Goal: Navigation & Orientation: Find specific page/section

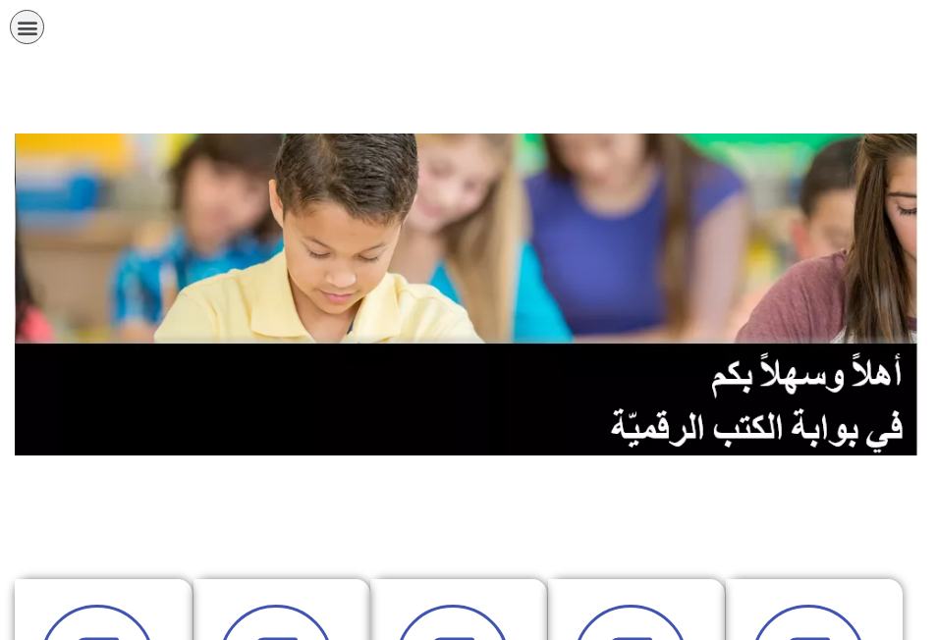
scroll to position [393, 0]
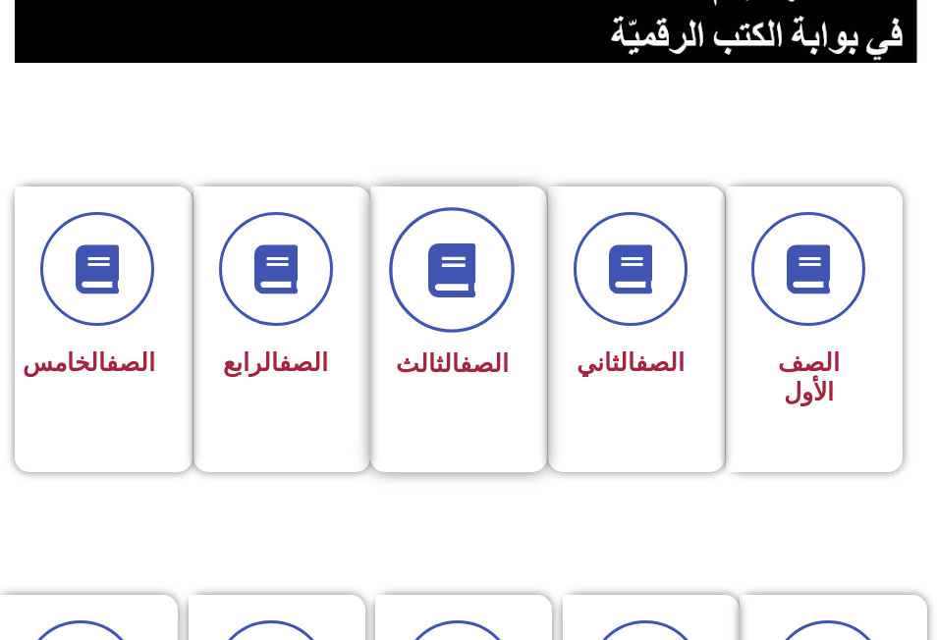
click at [451, 276] on icon at bounding box center [452, 269] width 54 height 54
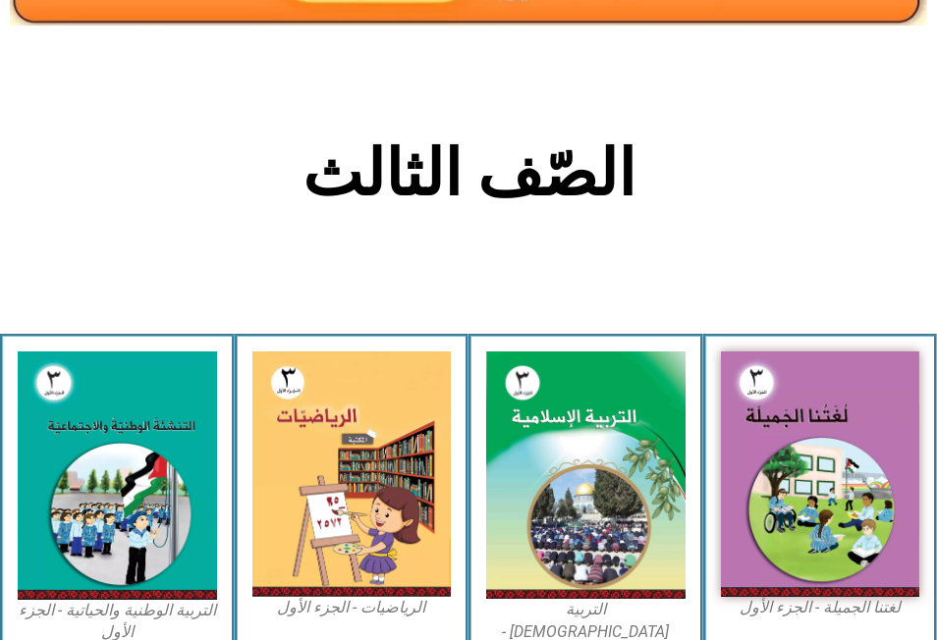
scroll to position [393, 0]
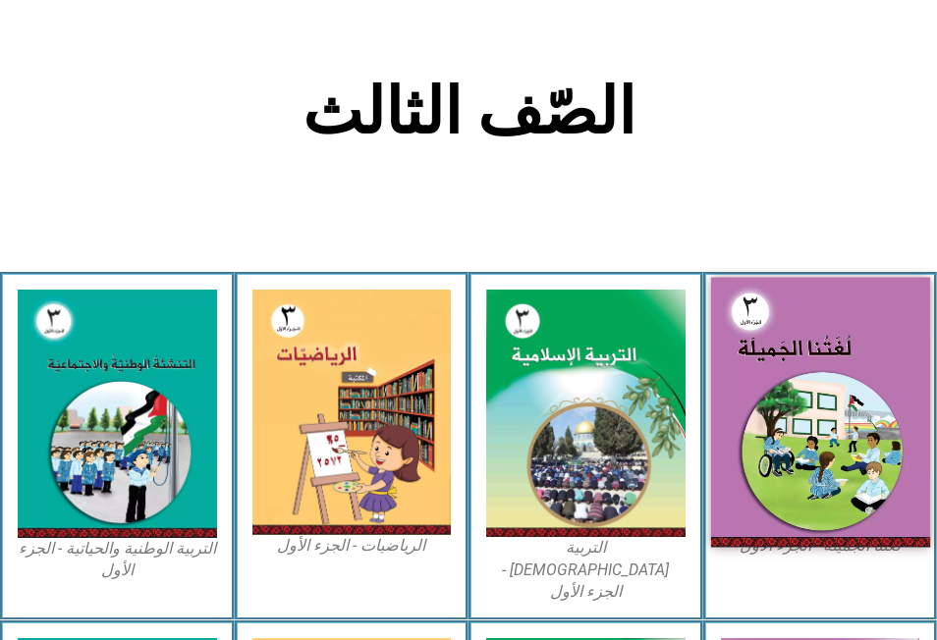
click at [825, 382] on img at bounding box center [819, 412] width 219 height 269
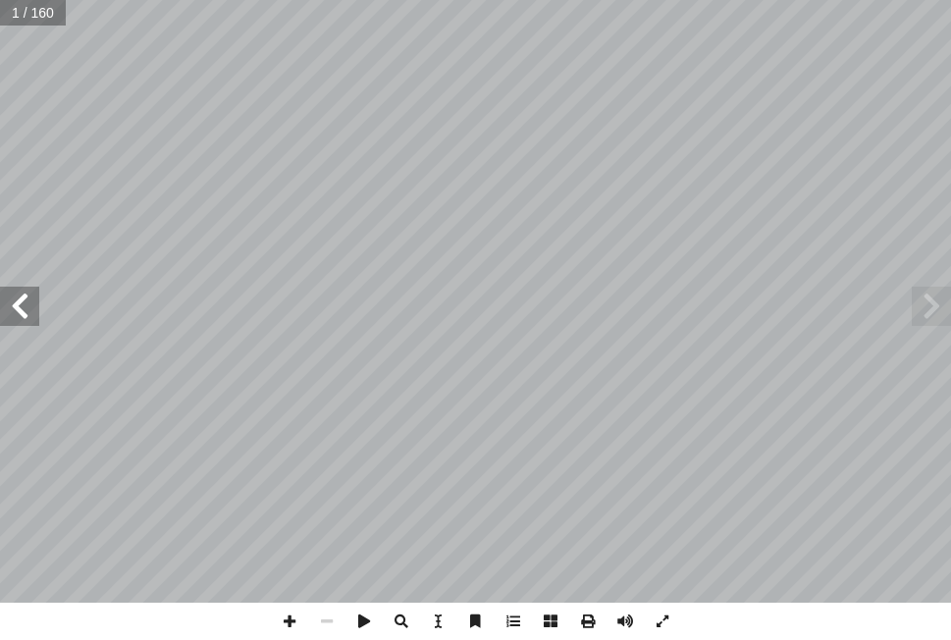
click at [20, 306] on span at bounding box center [19, 306] width 39 height 39
click at [21, 312] on span at bounding box center [19, 306] width 39 height 39
click at [17, 304] on span at bounding box center [19, 306] width 39 height 39
click at [18, 310] on span at bounding box center [19, 306] width 39 height 39
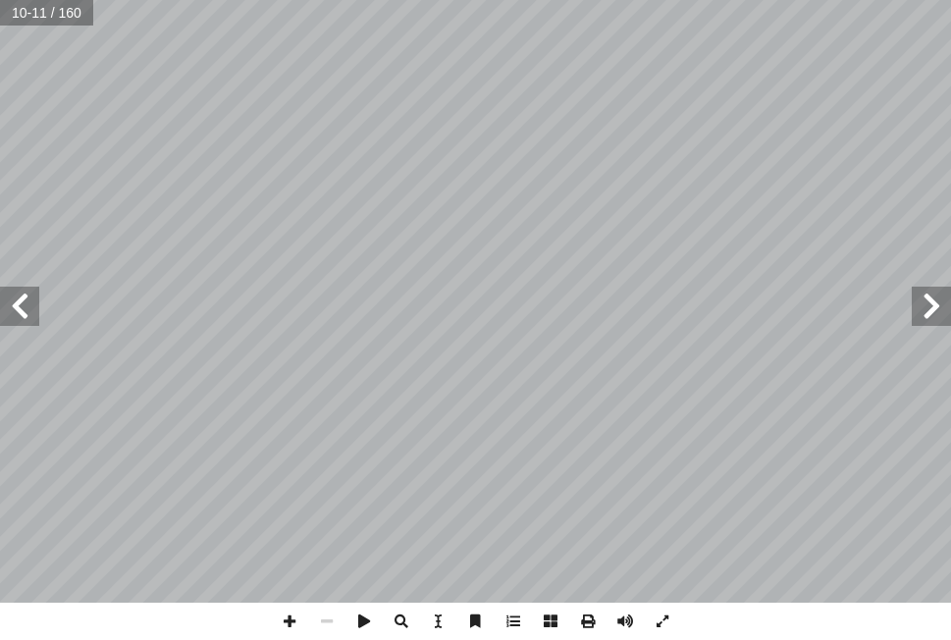
click at [18, 310] on span at bounding box center [19, 306] width 39 height 39
click at [402, 621] on span at bounding box center [401, 621] width 37 height 37
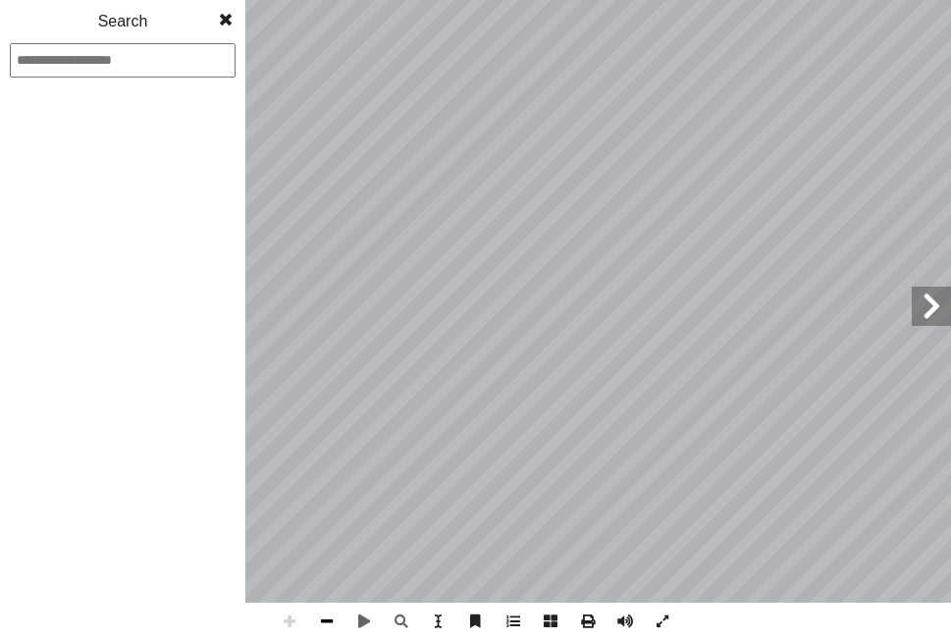
click at [325, 622] on span at bounding box center [326, 621] width 37 height 37
